Goal: Task Accomplishment & Management: Use online tool/utility

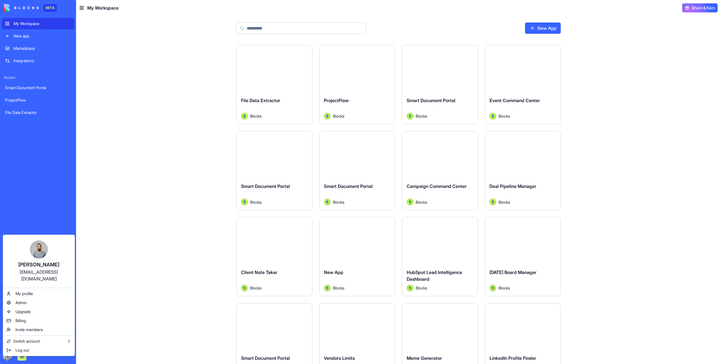
click at [6, 356] on html "BETA My Workspace New app Marketplace Integrations Recent Smart Document Portal…" at bounding box center [360, 182] width 721 height 364
click at [95, 336] on div "Blocks Playground" at bounding box center [102, 335] width 33 height 6
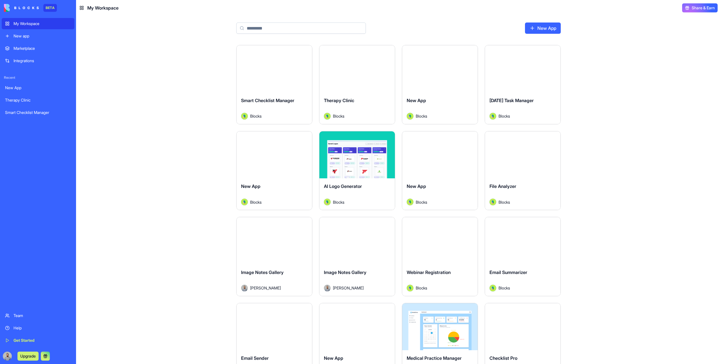
click at [538, 35] on div "New App" at bounding box center [398, 30] width 360 height 29
click at [538, 31] on link "New App" at bounding box center [543, 28] width 36 height 11
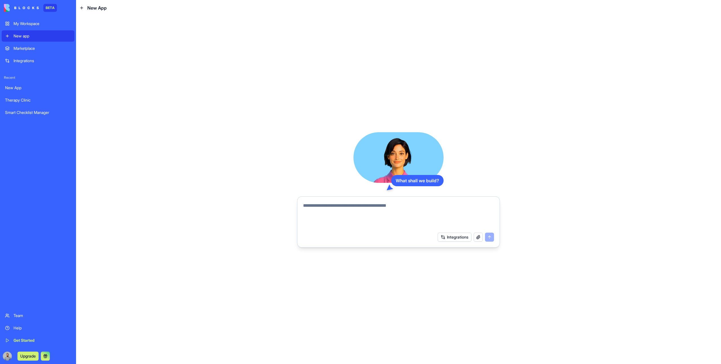
click at [37, 35] on div "New app" at bounding box center [42, 36] width 57 height 6
click at [390, 210] on textarea at bounding box center [398, 215] width 191 height 27
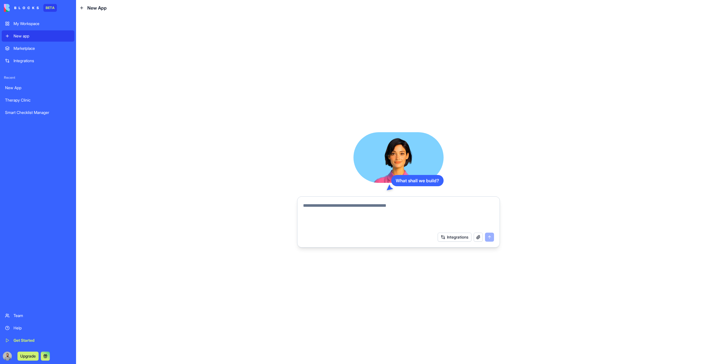
paste textarea "**********"
type textarea "**********"
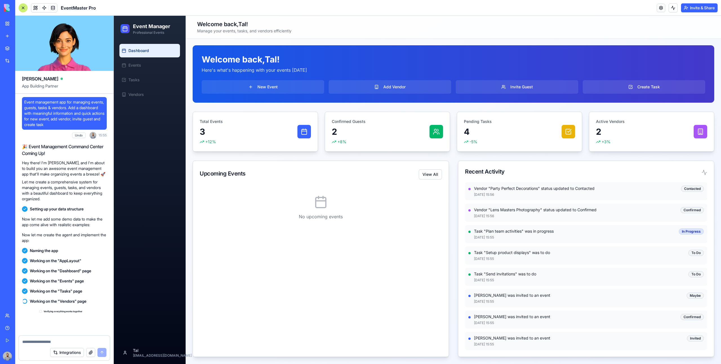
scroll to position [103, 0]
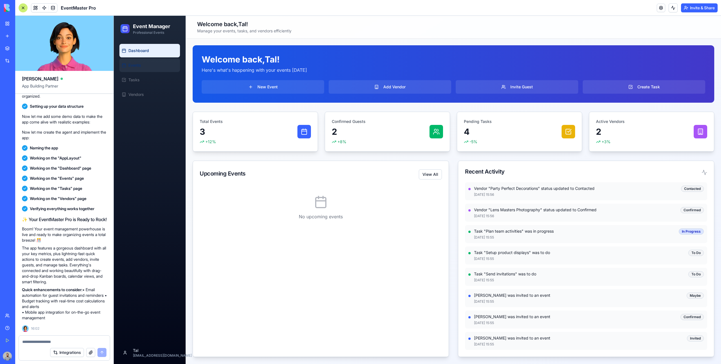
click at [148, 66] on link "Events" at bounding box center [149, 66] width 61 height 14
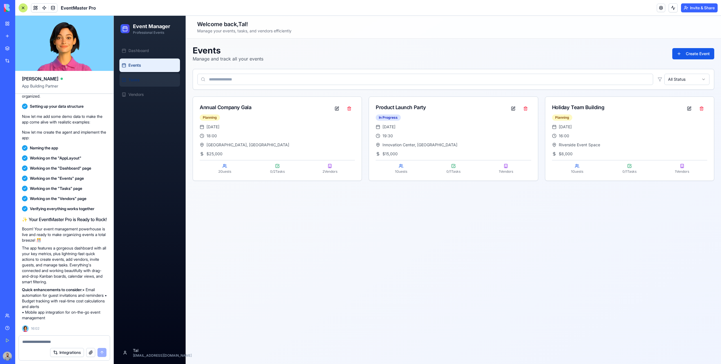
click at [149, 78] on link "Tasks" at bounding box center [149, 80] width 61 height 14
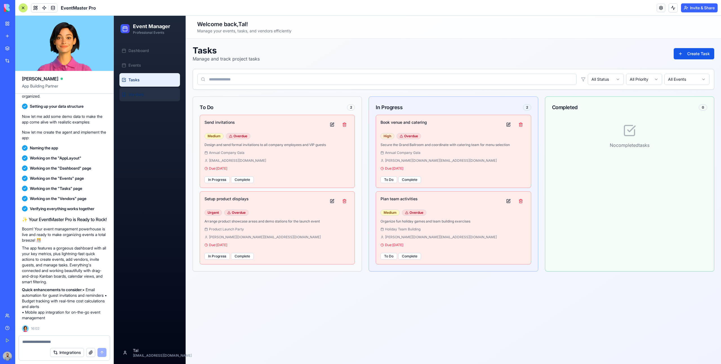
click at [151, 93] on link "Vendors" at bounding box center [149, 95] width 61 height 14
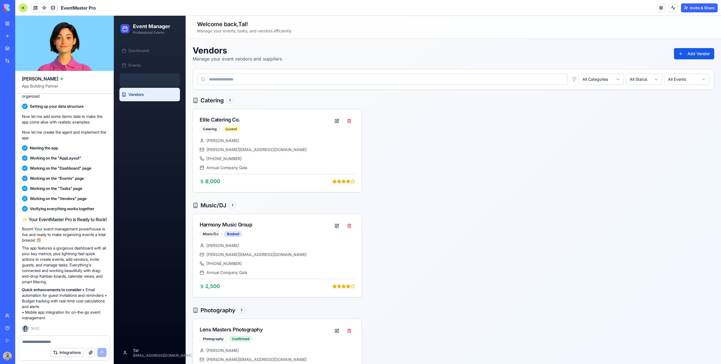
click at [158, 78] on link "Tasks" at bounding box center [149, 80] width 61 height 14
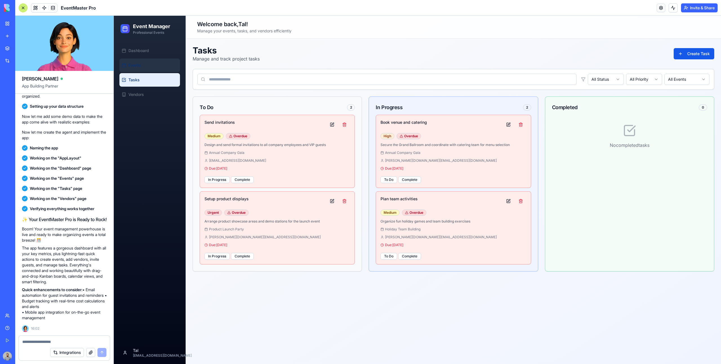
click at [154, 70] on link "Events" at bounding box center [149, 66] width 61 height 14
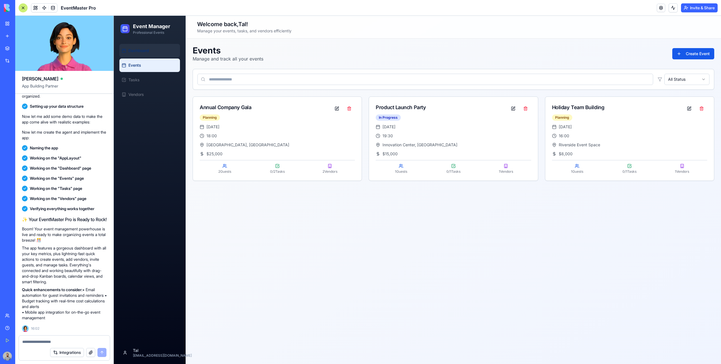
click at [154, 44] on link "Dashboard" at bounding box center [149, 51] width 61 height 14
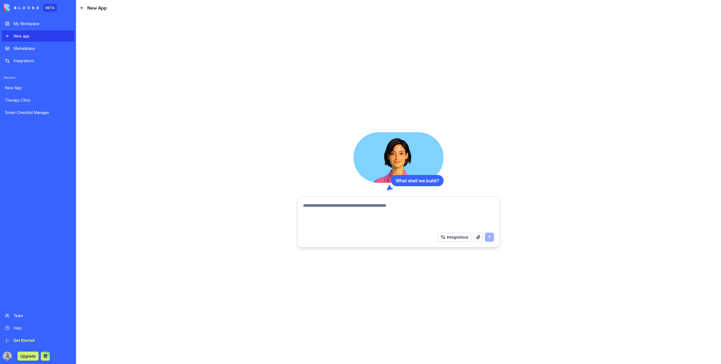
click at [360, 213] on textarea at bounding box center [398, 215] width 191 height 27
paste textarea "**********"
type textarea "**********"
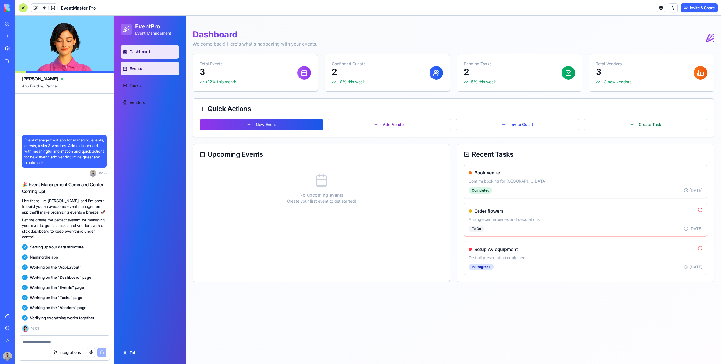
click at [150, 68] on link "Events" at bounding box center [150, 69] width 59 height 14
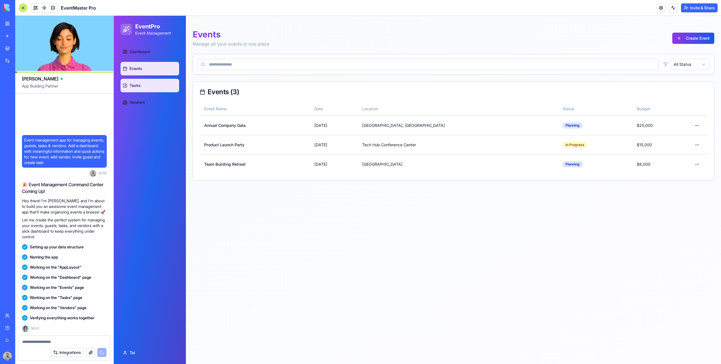
click at [145, 88] on link "Tasks" at bounding box center [150, 86] width 59 height 14
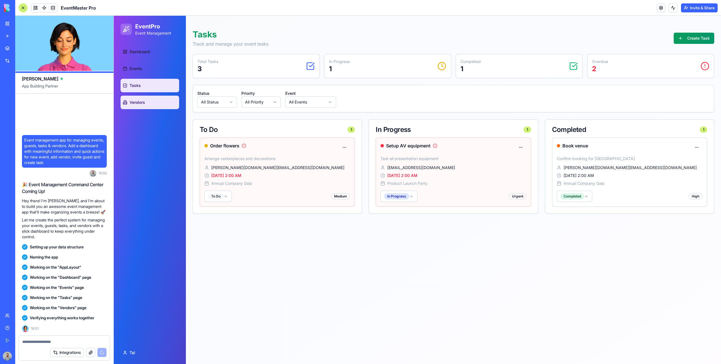
click at [148, 99] on link "Vendors" at bounding box center [150, 103] width 59 height 14
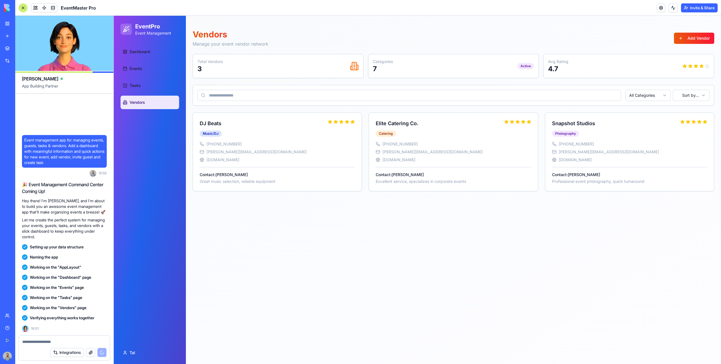
scroll to position [52, 0]
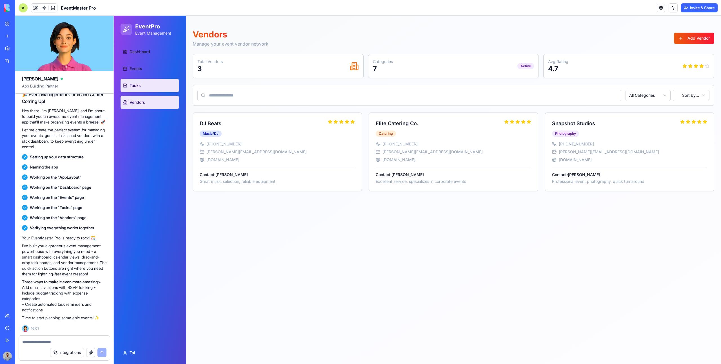
click at [149, 90] on link "Tasks" at bounding box center [150, 86] width 59 height 14
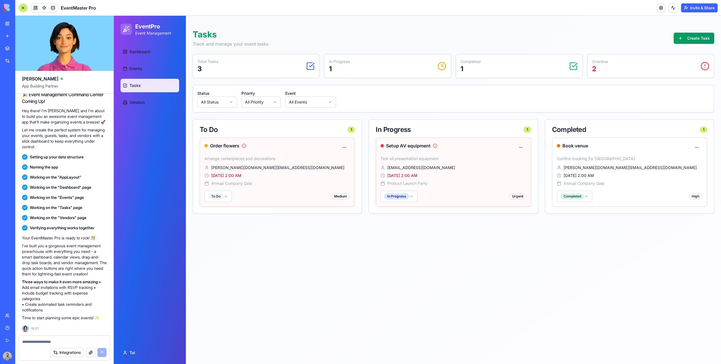
click at [148, 76] on ul "Dashboard Events Tasks Vendors" at bounding box center [150, 77] width 59 height 64
click at [148, 75] on link "Events" at bounding box center [150, 69] width 59 height 14
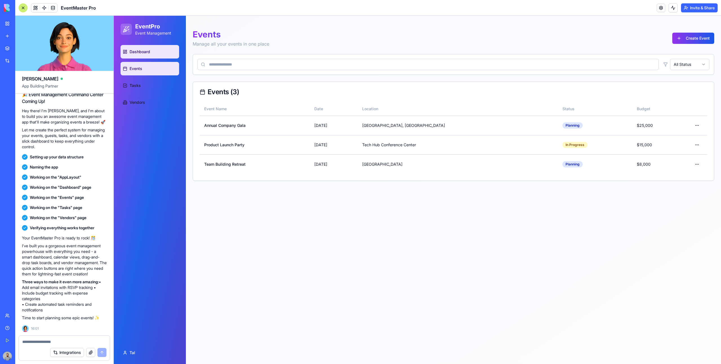
click at [146, 55] on link "Dashboard" at bounding box center [150, 52] width 59 height 14
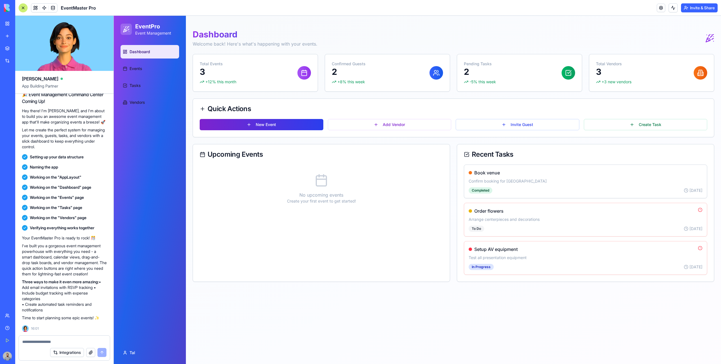
click at [285, 122] on button "New Event" at bounding box center [262, 124] width 124 height 11
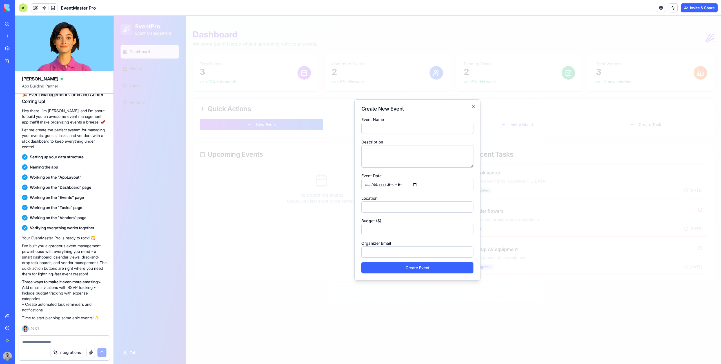
click at [295, 120] on div at bounding box center [417, 190] width 607 height 349
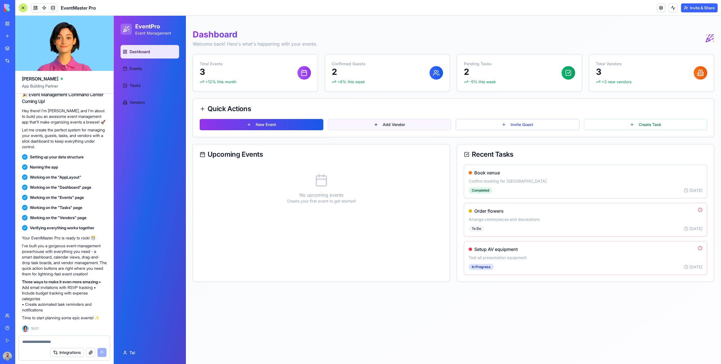
click at [344, 121] on button "Add Vendor" at bounding box center [390, 124] width 124 height 11
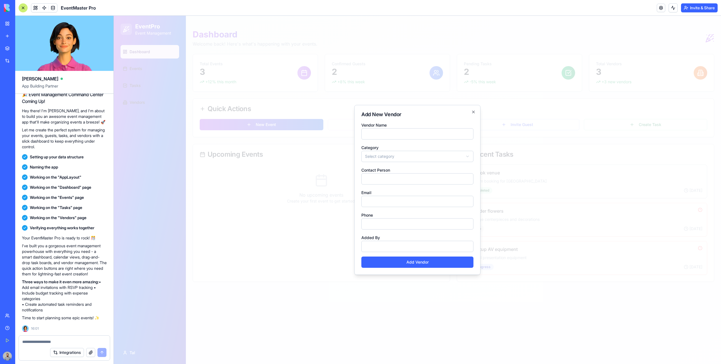
click at [341, 111] on div at bounding box center [417, 190] width 607 height 349
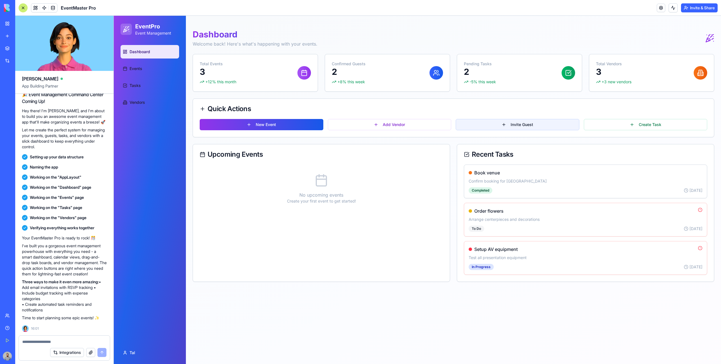
click at [494, 122] on button "Invite Guest" at bounding box center [518, 124] width 124 height 11
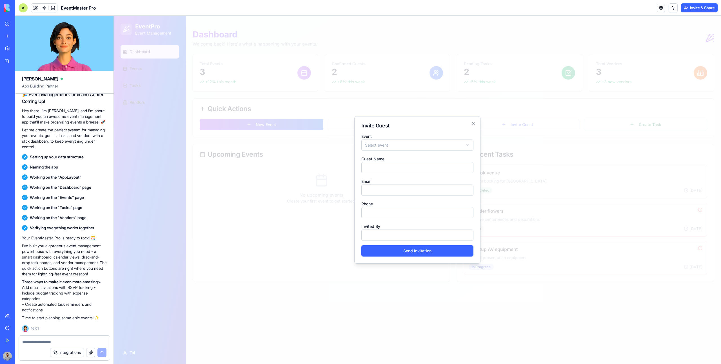
click at [530, 97] on div at bounding box center [417, 190] width 607 height 349
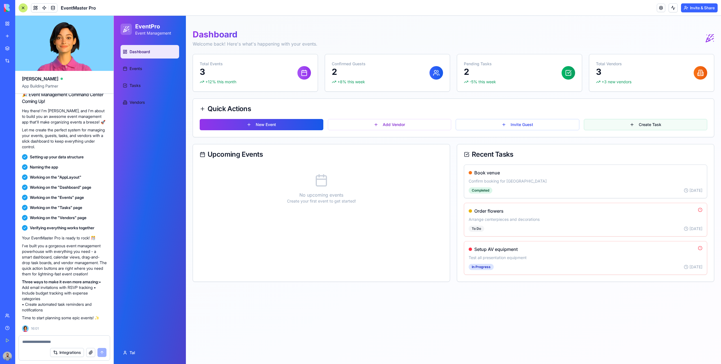
click at [618, 126] on button "Create Task" at bounding box center [646, 124] width 124 height 11
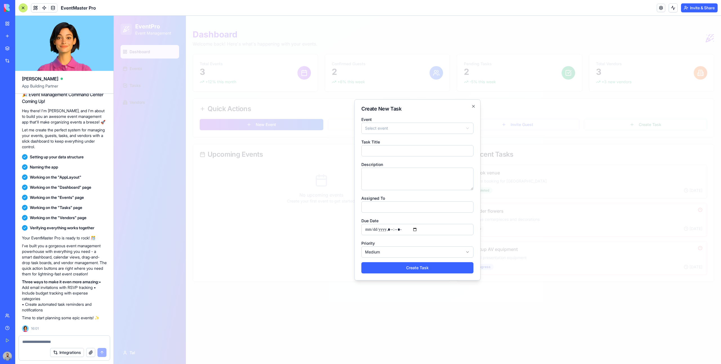
click at [594, 122] on div at bounding box center [417, 190] width 607 height 349
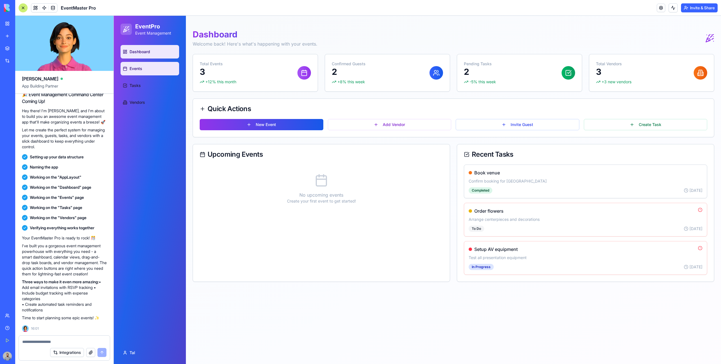
click at [159, 75] on link "Events" at bounding box center [150, 69] width 59 height 14
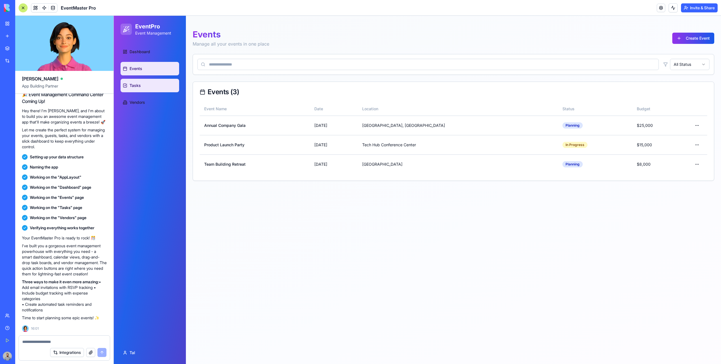
click at [158, 81] on link "Tasks" at bounding box center [150, 86] width 59 height 14
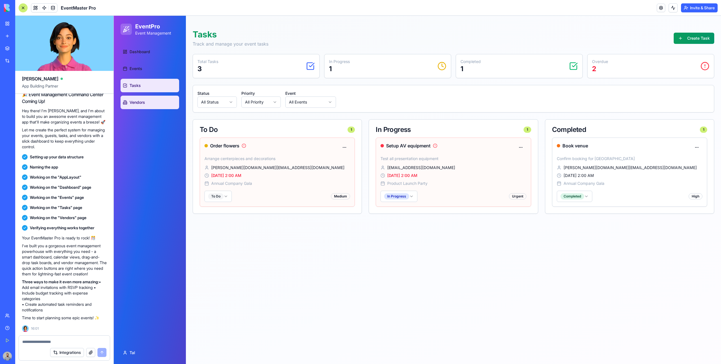
click at [159, 98] on link "Vendors" at bounding box center [150, 103] width 59 height 14
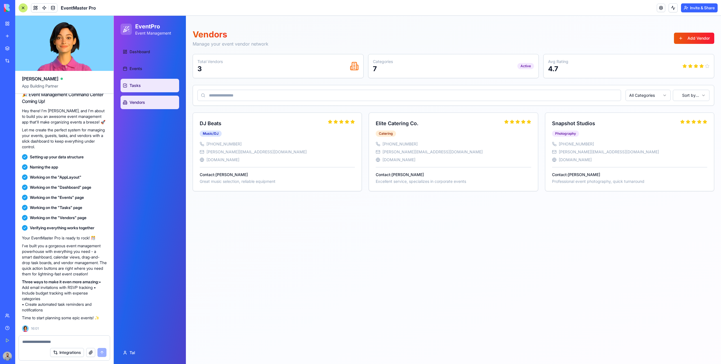
click at [160, 82] on link "Tasks" at bounding box center [150, 86] width 59 height 14
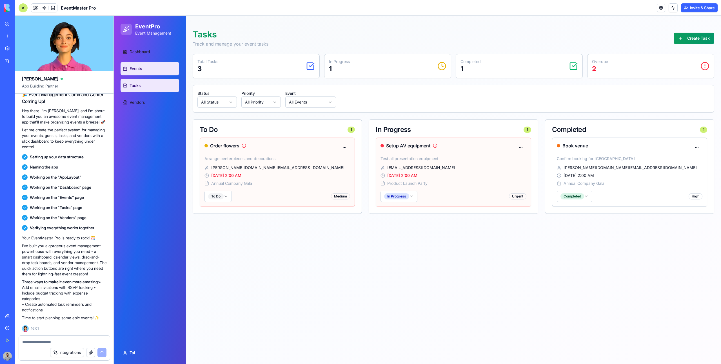
click at [159, 72] on link "Events" at bounding box center [150, 69] width 59 height 14
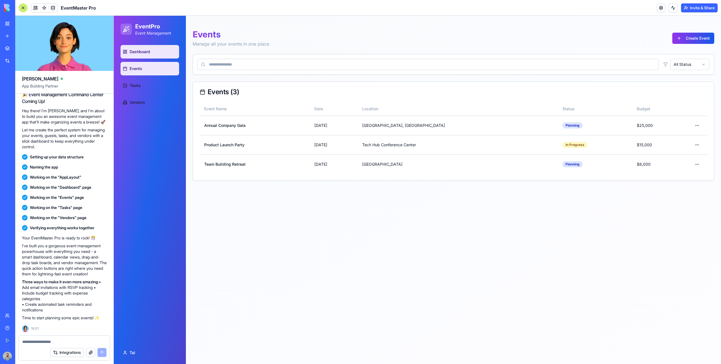
click at [159, 53] on link "Dashboard" at bounding box center [150, 52] width 59 height 14
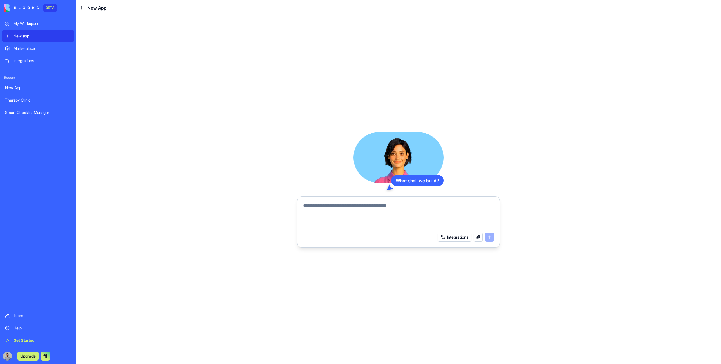
click at [370, 223] on textarea at bounding box center [398, 215] width 191 height 27
paste textarea "**********"
type textarea "**********"
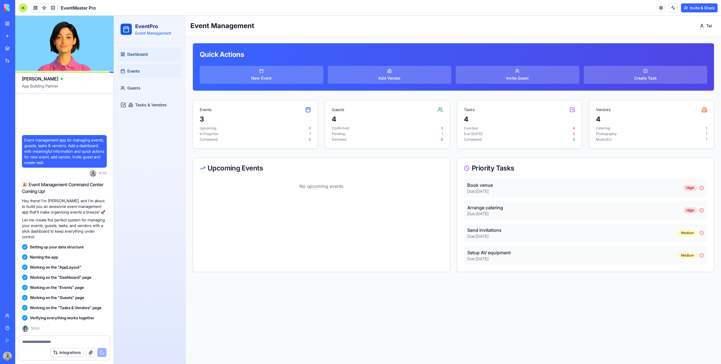
scroll to position [31, 0]
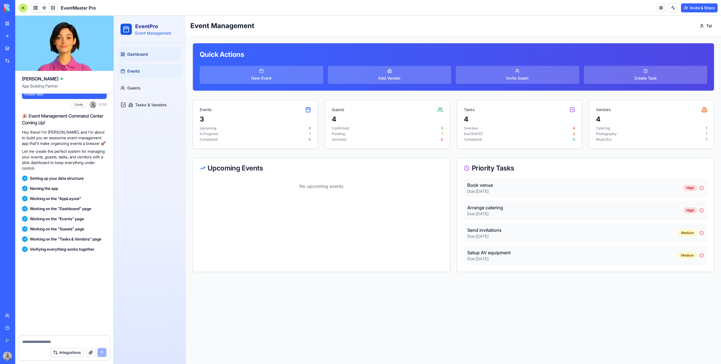
click at [151, 76] on link "Events" at bounding box center [149, 71] width 63 height 14
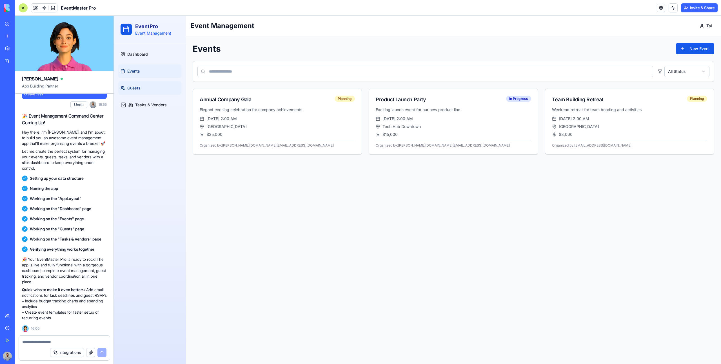
click at [151, 87] on link "Guests" at bounding box center [149, 88] width 63 height 14
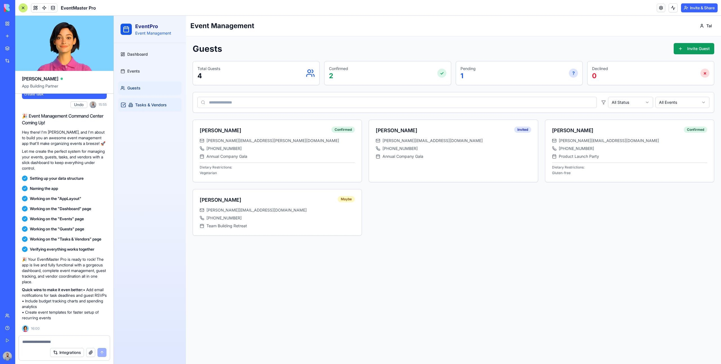
click at [155, 99] on link "Tasks & Vendors" at bounding box center [149, 105] width 63 height 14
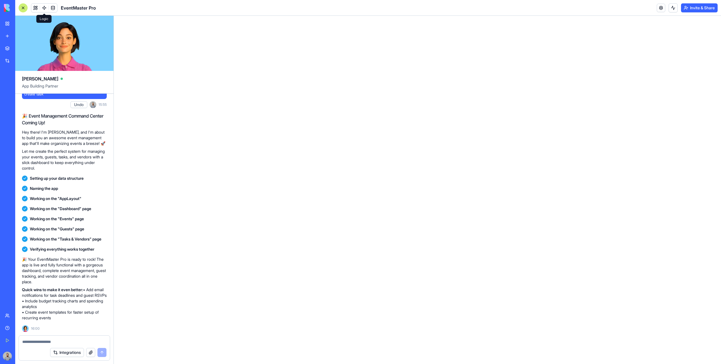
click at [36, 9] on span at bounding box center [44, 8] width 16 height 16
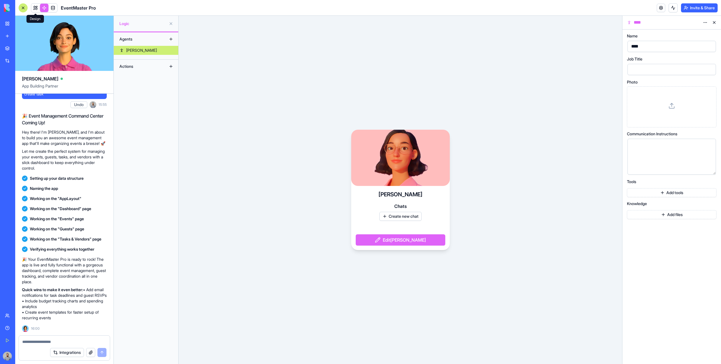
click at [34, 10] on link at bounding box center [35, 8] width 8 height 8
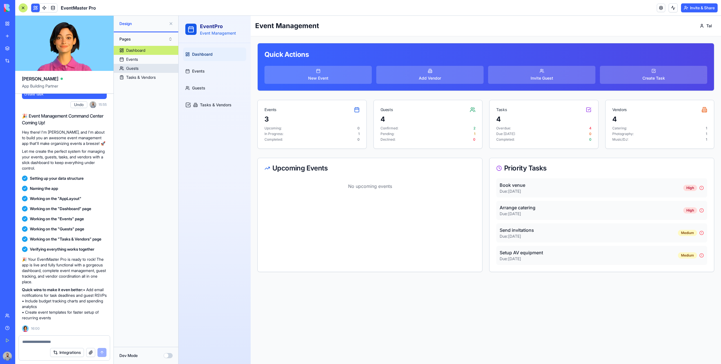
click at [141, 68] on link "Guests" at bounding box center [146, 68] width 64 height 9
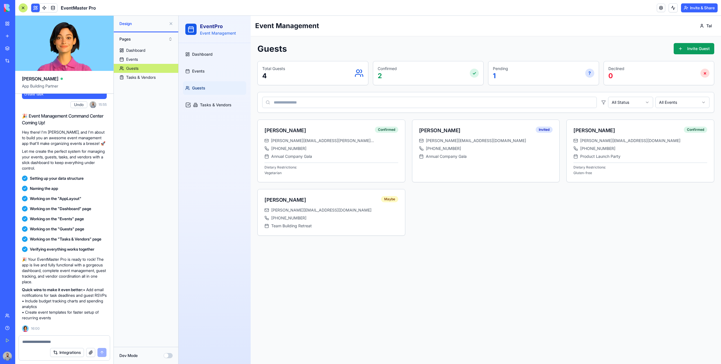
click at [168, 355] on button "Dev Mode" at bounding box center [168, 355] width 9 height 5
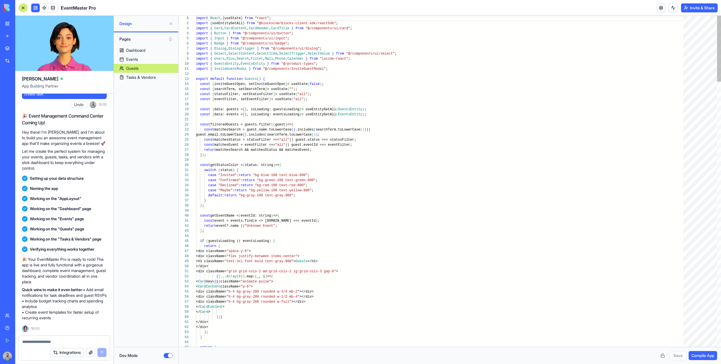
scroll to position [35, 0]
click at [147, 76] on div "Tasks & Vendors" at bounding box center [141, 78] width 30 height 6
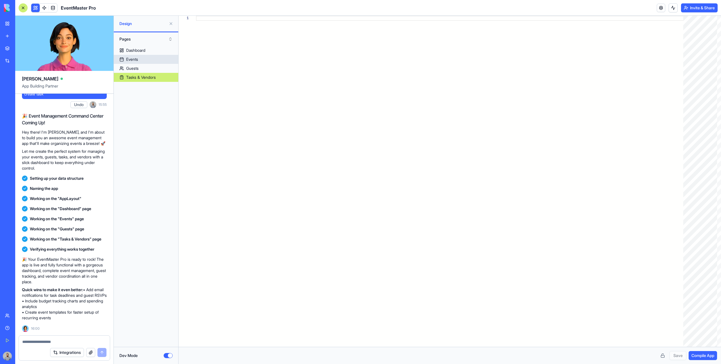
click at [144, 61] on link "Events" at bounding box center [146, 59] width 64 height 9
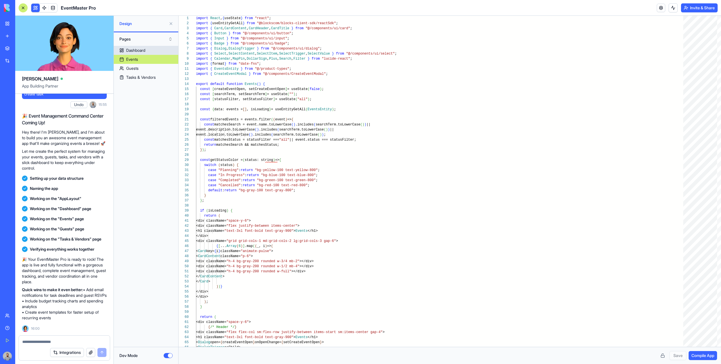
click at [147, 51] on link "Dashboard" at bounding box center [146, 50] width 64 height 9
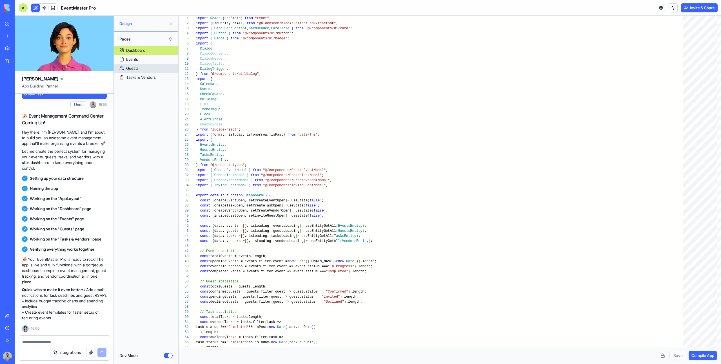
click at [151, 68] on link "Guests" at bounding box center [146, 68] width 64 height 9
type textarea "**********"
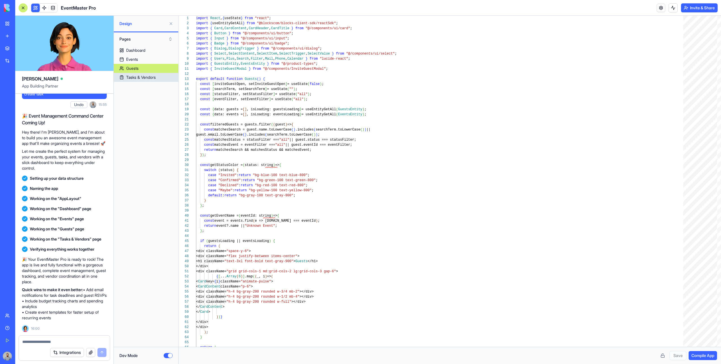
click at [156, 79] on div "Tasks & Vendors" at bounding box center [141, 78] width 30 height 6
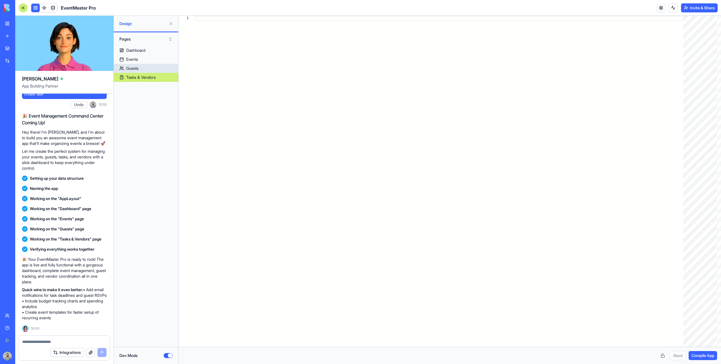
click at [150, 68] on link "Guests" at bounding box center [146, 68] width 64 height 9
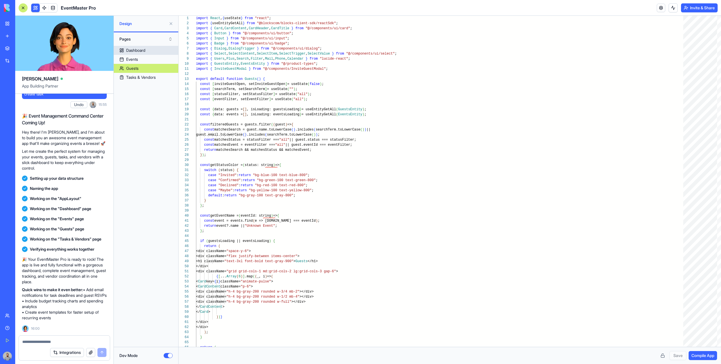
click at [149, 54] on link "Dashboard" at bounding box center [146, 50] width 64 height 9
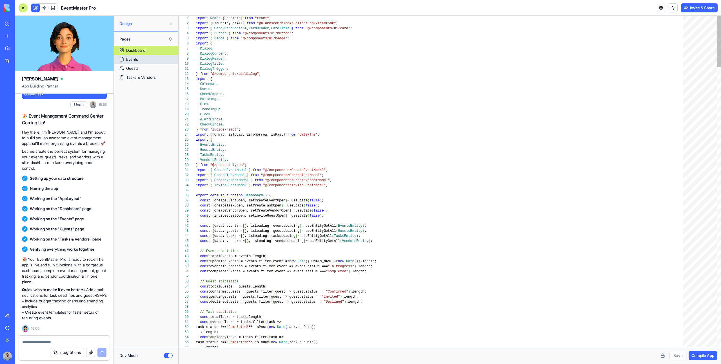
click at [148, 58] on link "Events" at bounding box center [146, 59] width 64 height 9
type textarea "** *"
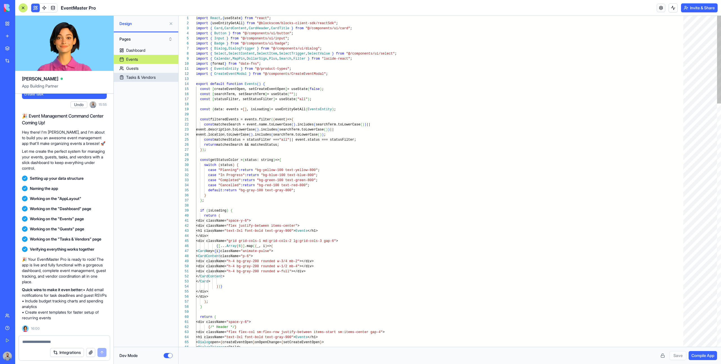
click at [148, 79] on div "Tasks & Vendors" at bounding box center [141, 78] width 30 height 6
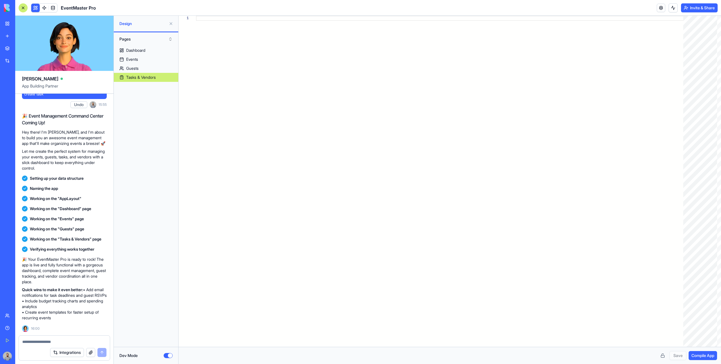
click at [158, 77] on link "Tasks & Vendors" at bounding box center [146, 77] width 64 height 9
click at [699, 6] on html "BETA My Workspace New app Marketplace Integrations Recent Smart Checklist Manag…" at bounding box center [360, 182] width 721 height 364
click at [708, 51] on span "Switch to old builder" at bounding box center [694, 50] width 36 height 6
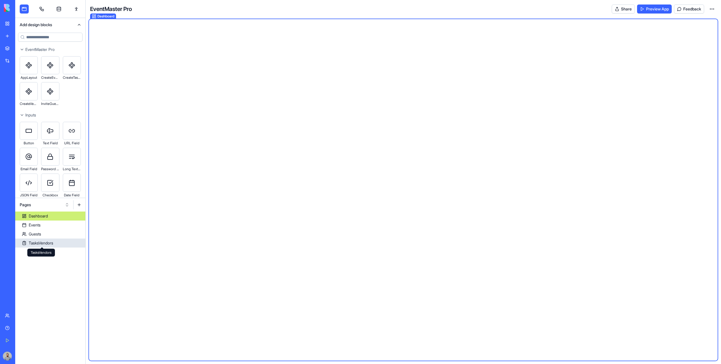
click at [41, 243] on div "TasksVendors" at bounding box center [41, 243] width 24 height 6
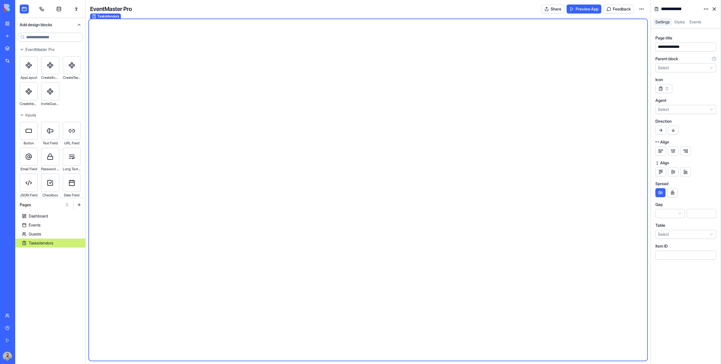
click at [697, 7] on div "**********" at bounding box center [680, 9] width 41 height 9
click at [674, 10] on div "**********" at bounding box center [680, 9] width 41 height 9
click at [682, 9] on div "**********" at bounding box center [680, 9] width 41 height 9
copy div "**********"
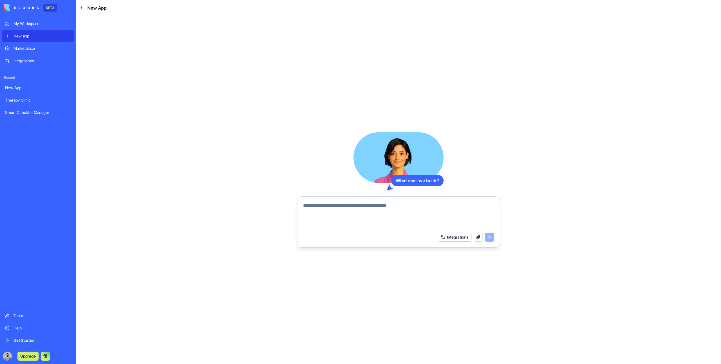
click at [364, 214] on textarea at bounding box center [398, 215] width 191 height 27
paste textarea "**********"
type textarea "**********"
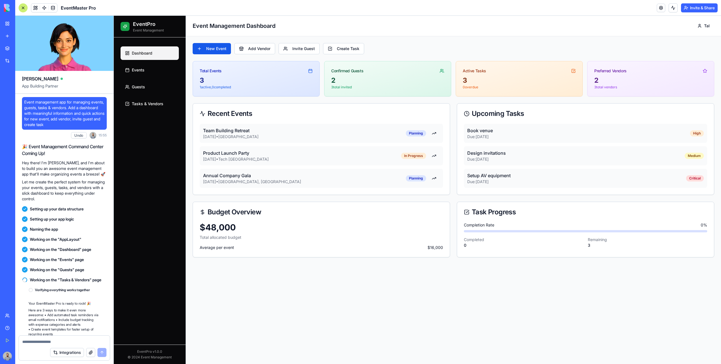
scroll to position [32, 0]
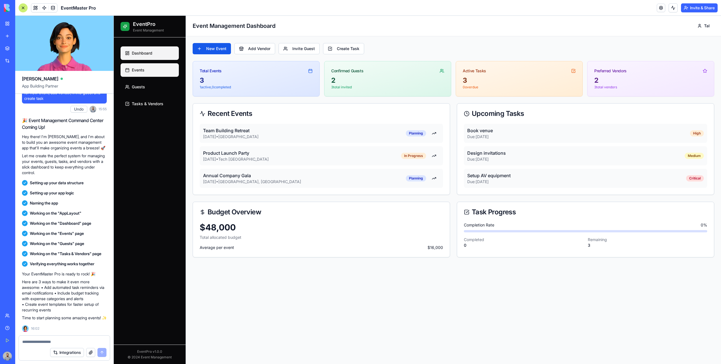
click at [155, 68] on link "Events" at bounding box center [150, 70] width 58 height 14
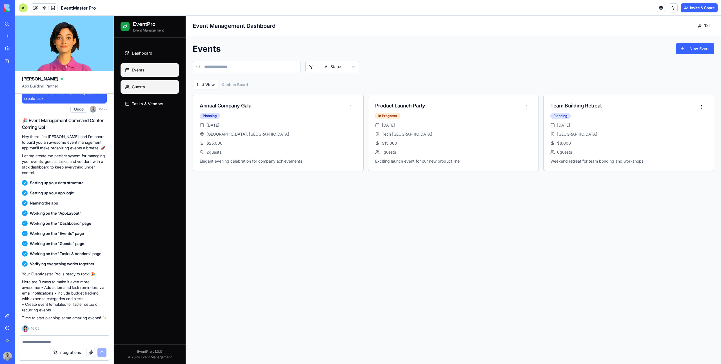
click at [155, 81] on link "Guests" at bounding box center [150, 87] width 58 height 14
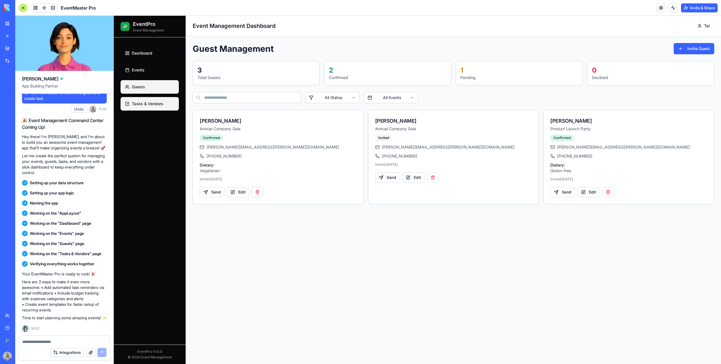
click at [155, 101] on span "Tasks & Vendors" at bounding box center [148, 104] width 32 height 6
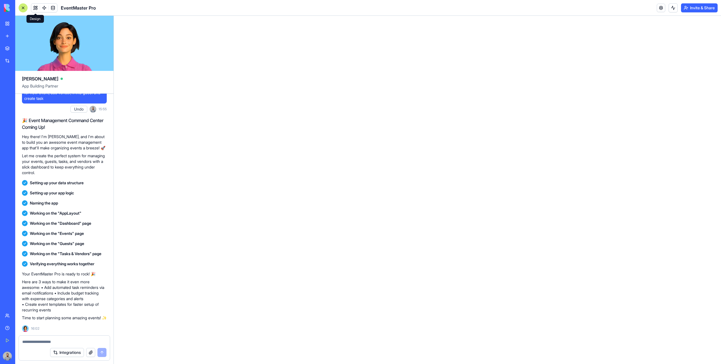
click at [32, 9] on span at bounding box center [36, 8] width 16 height 16
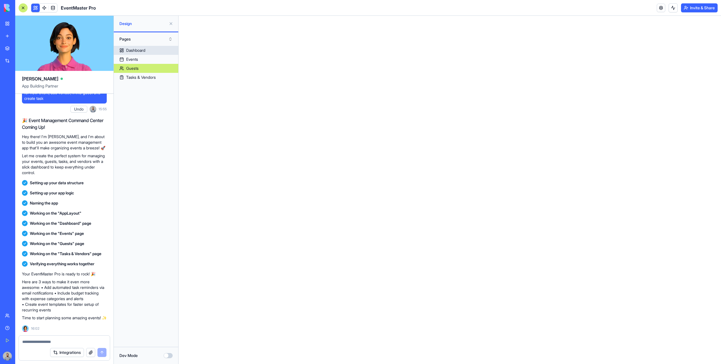
click at [121, 49] on link "Dashboard" at bounding box center [146, 50] width 64 height 9
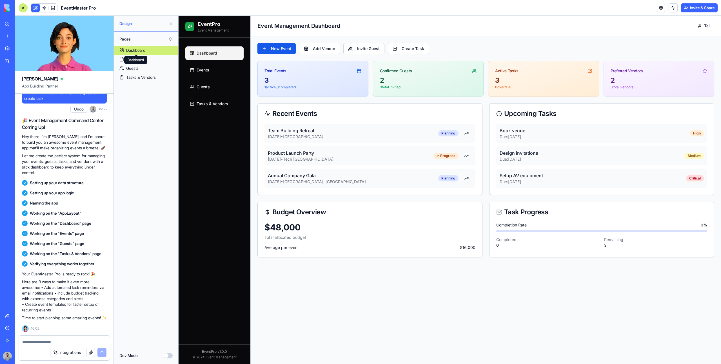
click at [134, 57] on div "Dashboard Dashboard" at bounding box center [135, 60] width 23 height 8
click at [159, 57] on link "Events" at bounding box center [146, 59] width 64 height 9
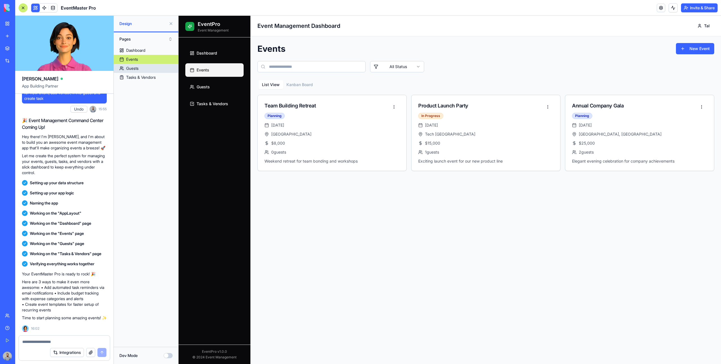
click at [159, 69] on link "Guests" at bounding box center [146, 68] width 64 height 9
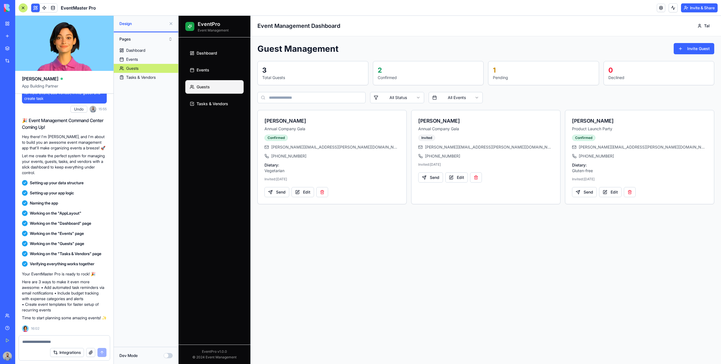
click at [159, 63] on link "Events" at bounding box center [146, 59] width 64 height 9
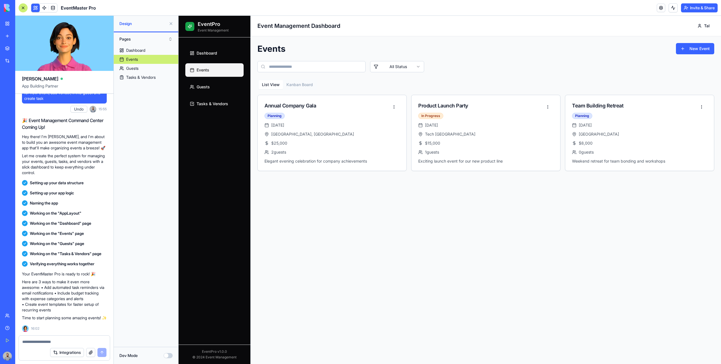
click at [159, 56] on link "Events" at bounding box center [146, 59] width 64 height 9
click at [230, 89] on link "Guests" at bounding box center [214, 87] width 58 height 14
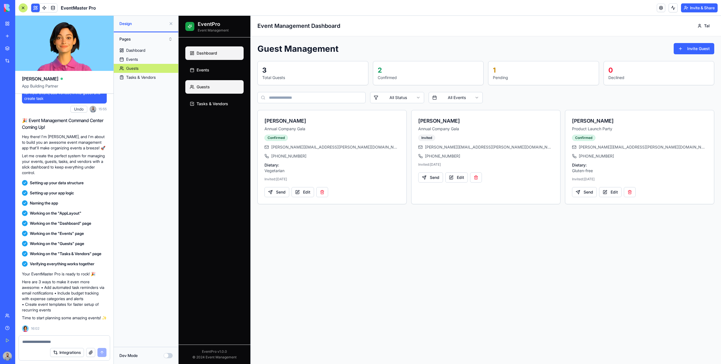
click at [189, 51] on link "Dashboard" at bounding box center [214, 53] width 58 height 14
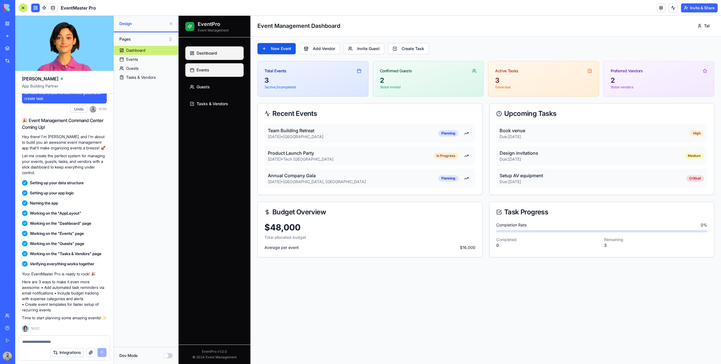
click at [205, 69] on span "Events" at bounding box center [203, 70] width 13 height 6
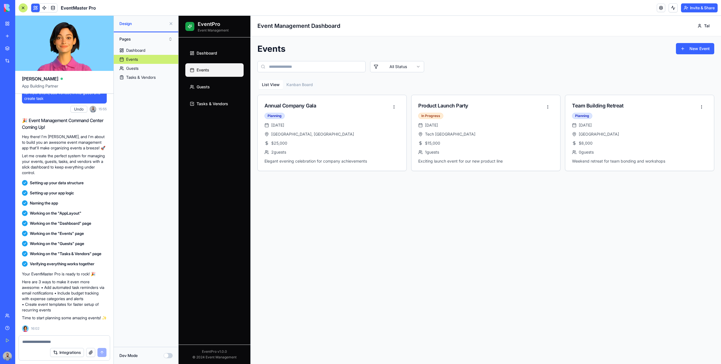
click at [209, 79] on ul "Dashboard Events Guests Tasks & Vendors" at bounding box center [214, 78] width 58 height 64
click at [213, 84] on link "Guests" at bounding box center [214, 87] width 58 height 14
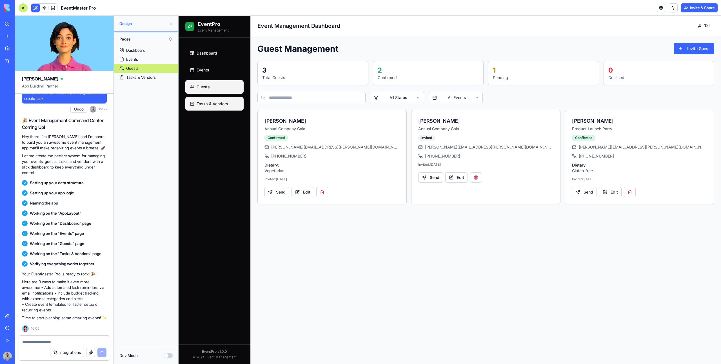
click at [219, 99] on link "Tasks & Vendors" at bounding box center [214, 104] width 58 height 14
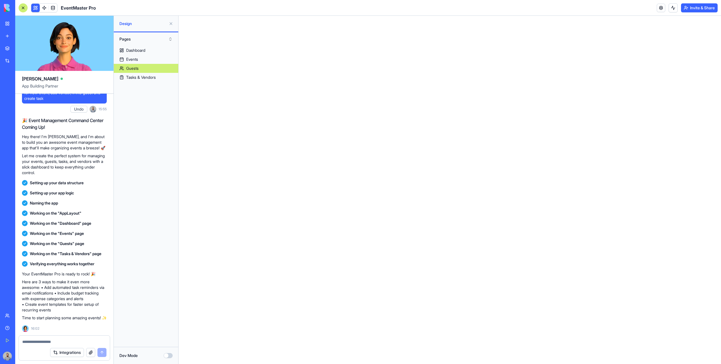
click at [168, 355] on button "Dev Mode" at bounding box center [168, 355] width 9 height 5
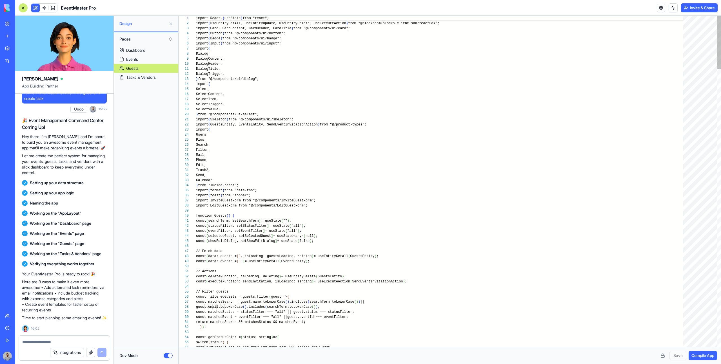
scroll to position [51, 0]
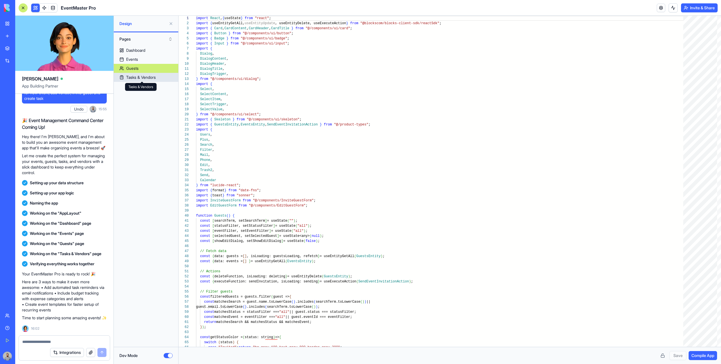
click at [149, 79] on div "Tasks & Vendors" at bounding box center [141, 78] width 30 height 6
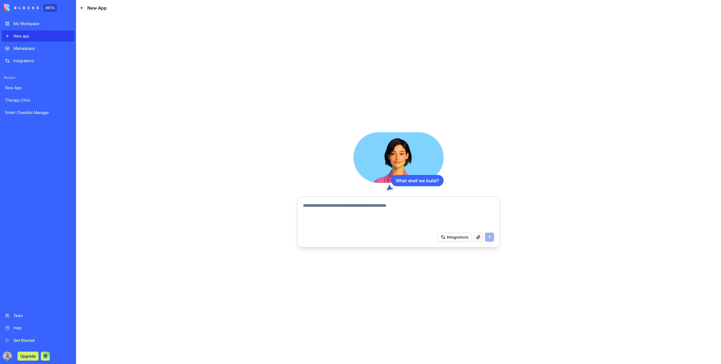
click at [360, 213] on textarea at bounding box center [398, 215] width 191 height 27
paste textarea "**********"
type textarea "**********"
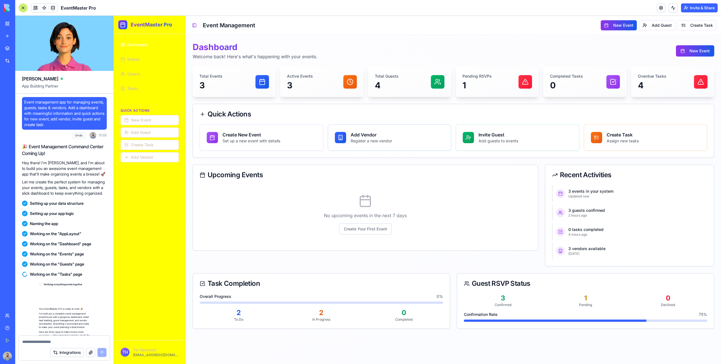
scroll to position [60, 0]
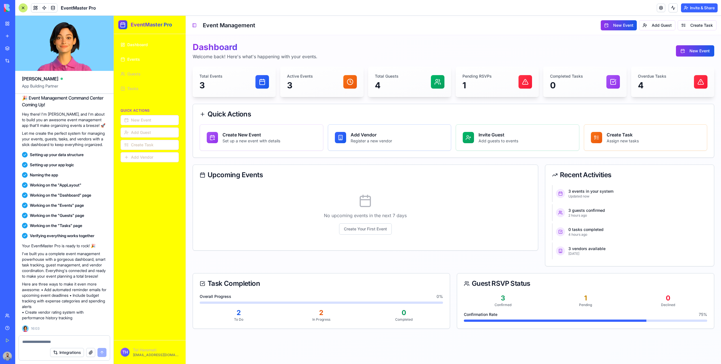
click at [135, 59] on span "Events" at bounding box center [133, 60] width 13 height 6
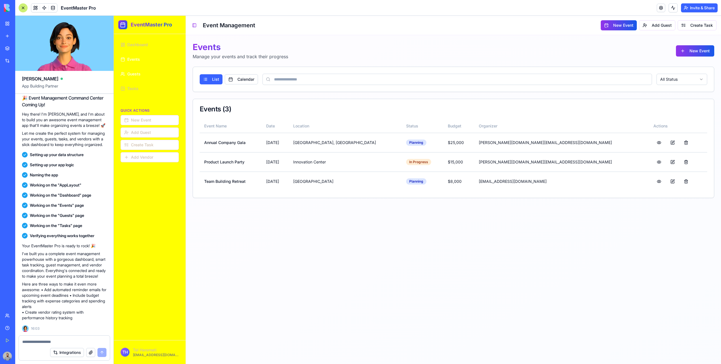
click at [144, 73] on link "Guests" at bounding box center [149, 74] width 63 height 12
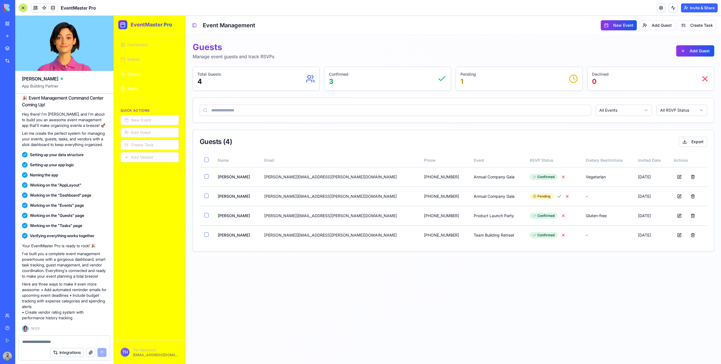
click at [154, 87] on link "Tasks" at bounding box center [149, 88] width 63 height 12
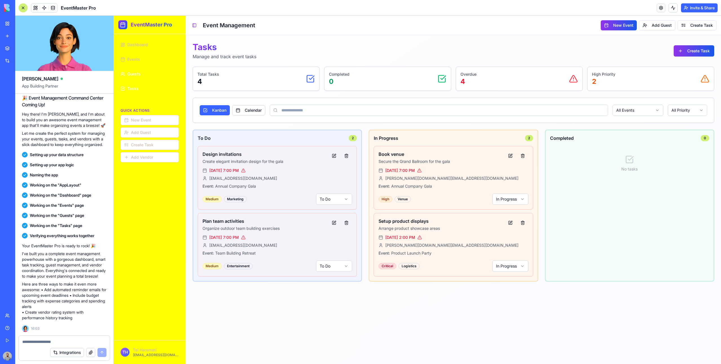
click at [155, 73] on link "Guests" at bounding box center [149, 74] width 63 height 12
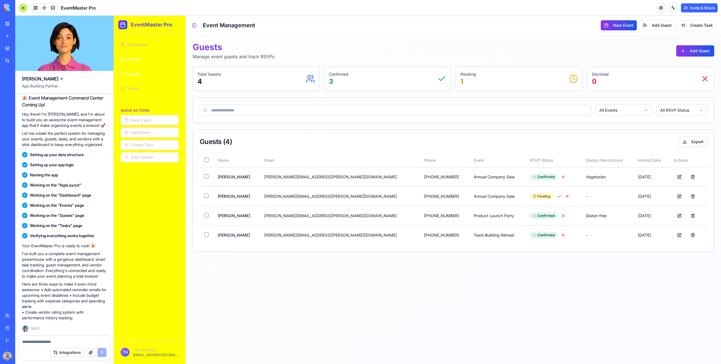
click at [155, 63] on link "Events" at bounding box center [149, 59] width 63 height 12
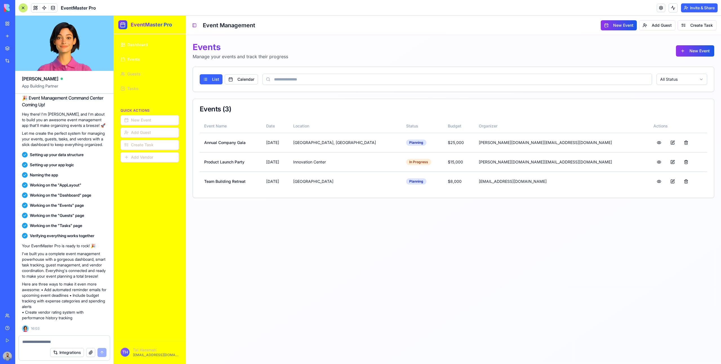
click at [155, 48] on link "Dashboard" at bounding box center [149, 45] width 63 height 12
